Goal: Find specific page/section: Find specific page/section

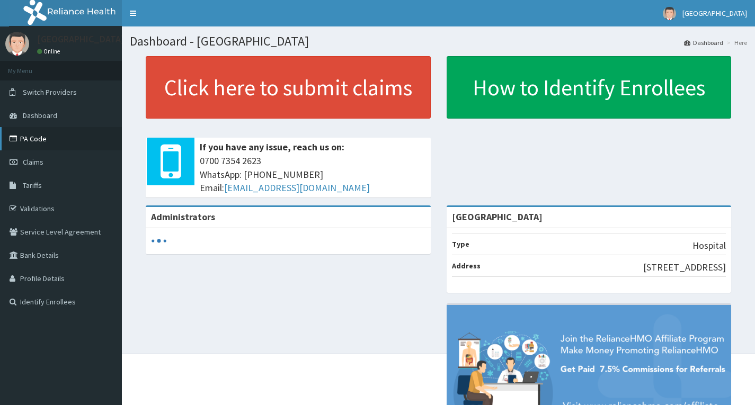
click at [47, 135] on link "PA Code" at bounding box center [61, 138] width 122 height 23
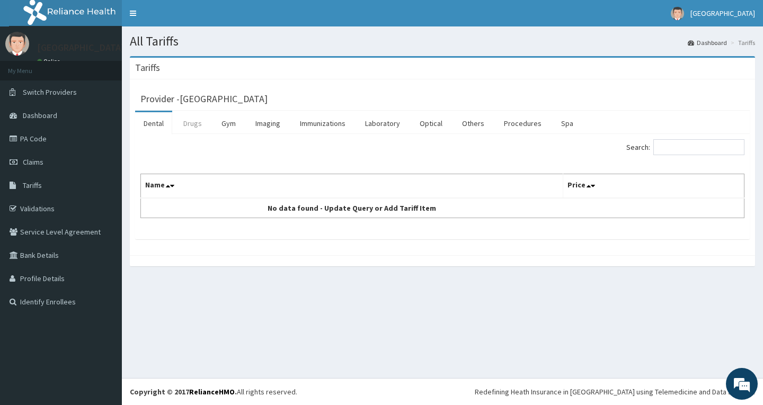
click at [183, 125] on link "Drugs" at bounding box center [193, 123] width 36 height 22
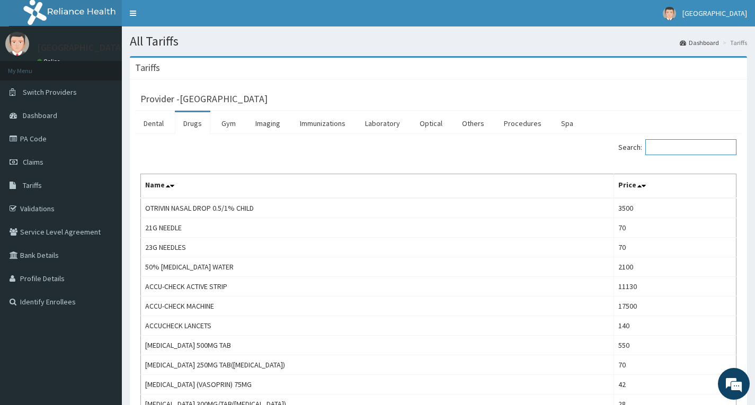
click at [689, 150] on input "Search:" at bounding box center [691, 147] width 91 height 16
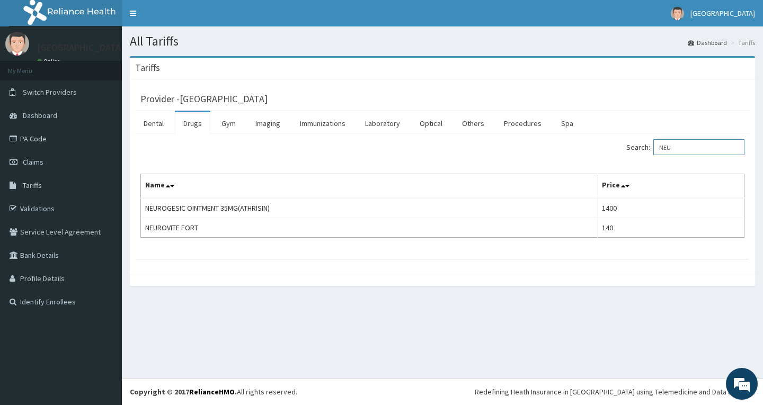
type input "NEU"
